Goal: Task Accomplishment & Management: Use online tool/utility

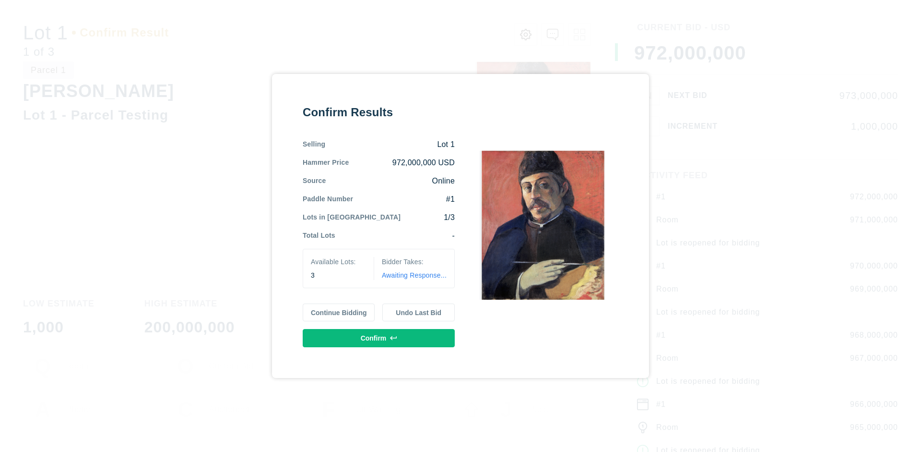
click at [339, 312] on button "Continue Bidding" at bounding box center [339, 312] width 72 height 18
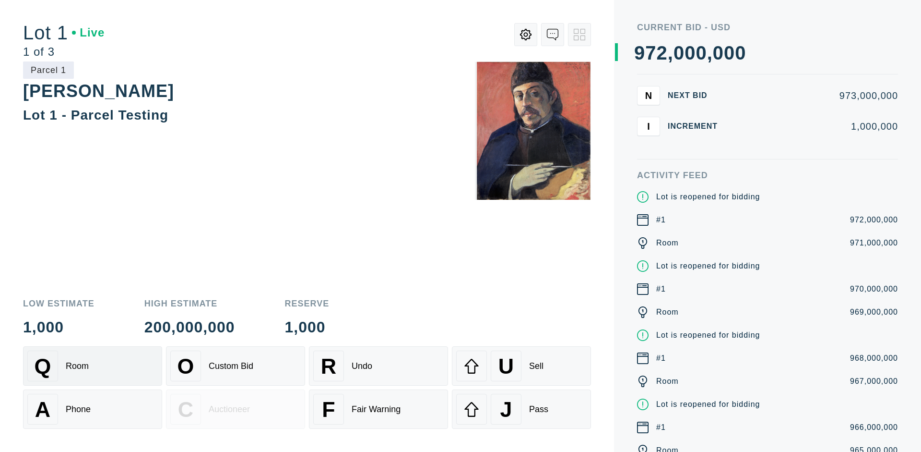
click at [93, 366] on div "Q Room" at bounding box center [92, 365] width 131 height 31
